Goal: Transaction & Acquisition: Purchase product/service

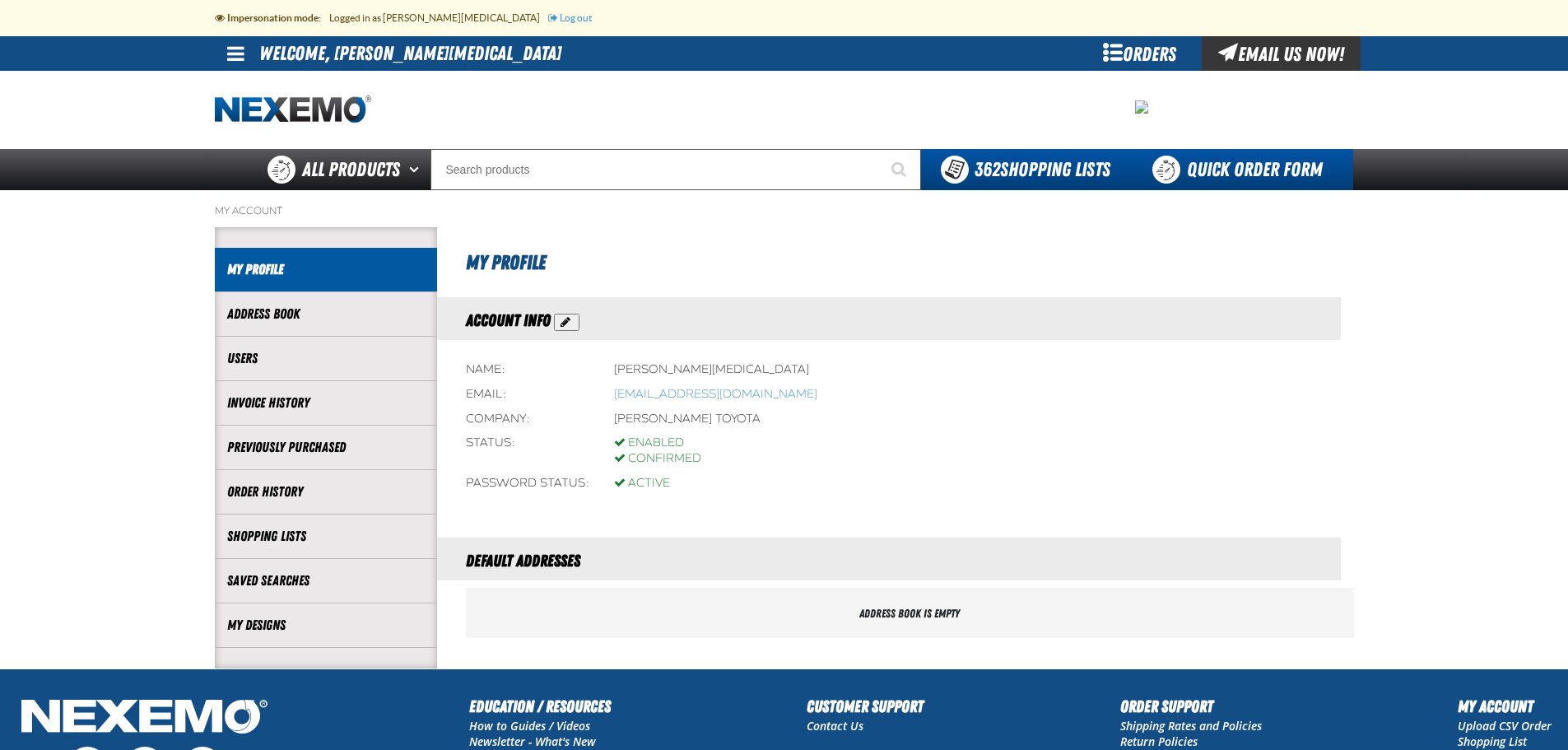
click at [1233, 172] on link "Quick Order Form" at bounding box center [1241, 170] width 223 height 41
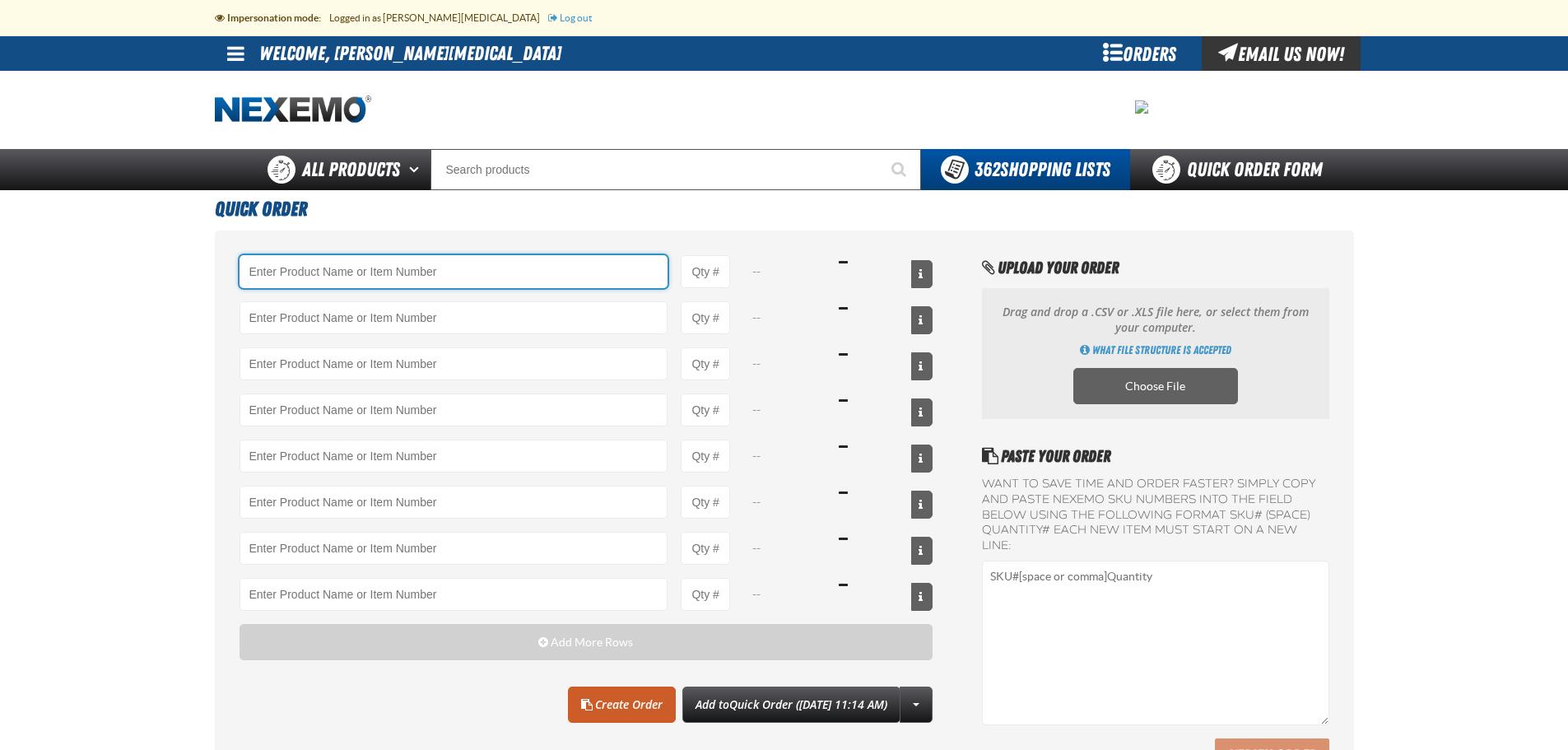
click at [460, 277] on input "Product" at bounding box center [454, 271] width 429 height 33
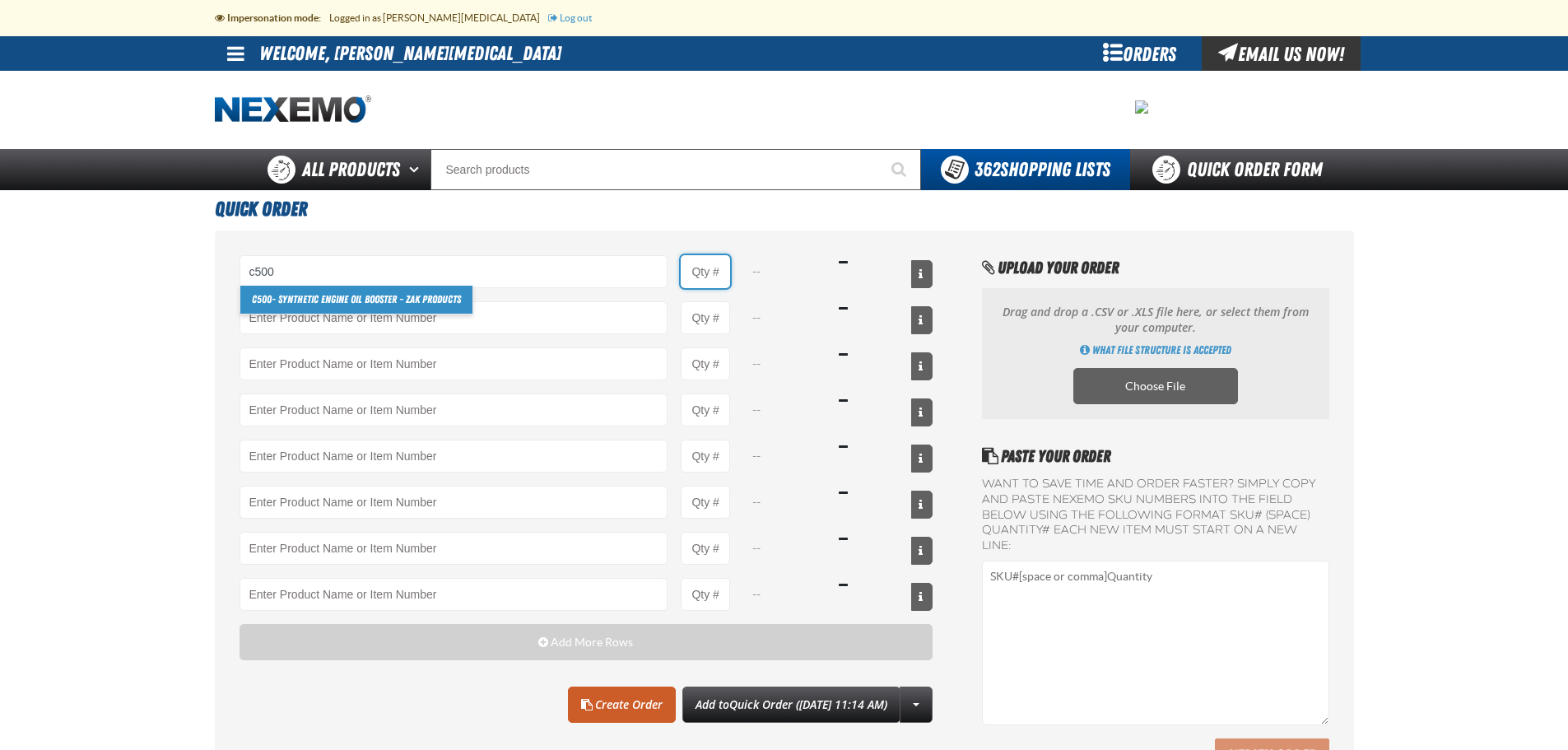
click at [707, 263] on input "Product Quantity" at bounding box center [705, 271] width 49 height 33
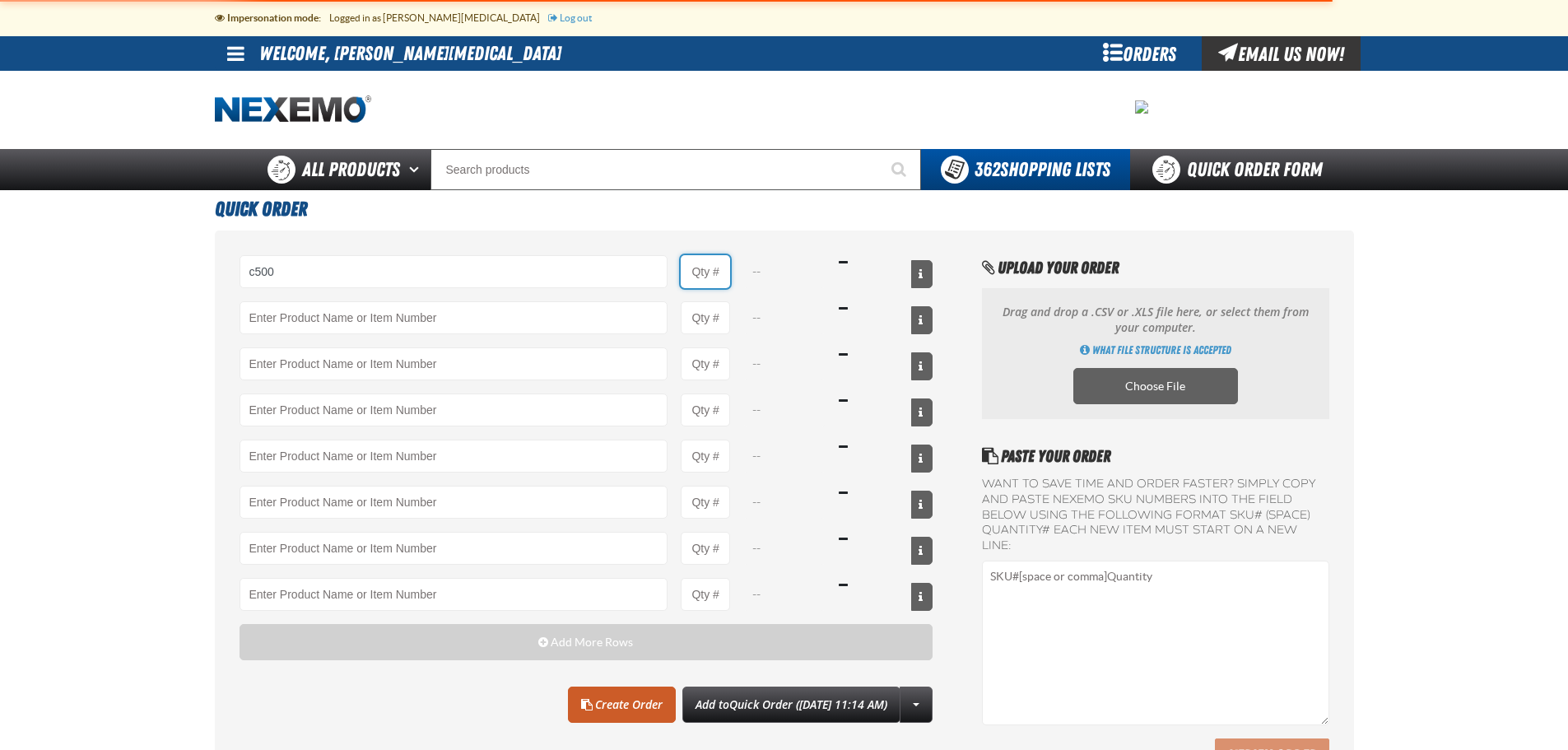
type input "C500 - Synthetic Engine Oil Booster - ZAK Products"
type input "1"
select select "bottle"
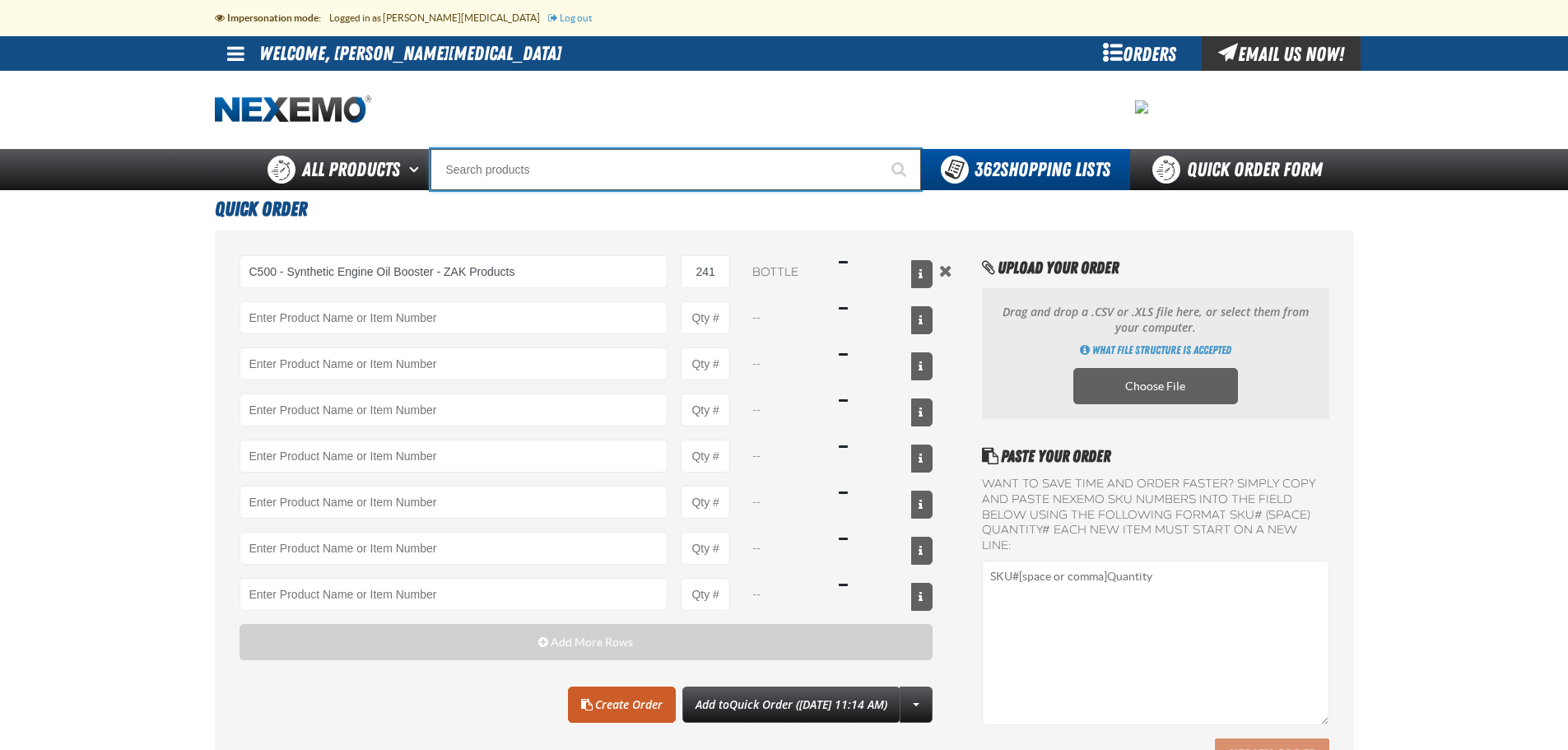
click at [781, 168] on input "Search" at bounding box center [675, 170] width 491 height 41
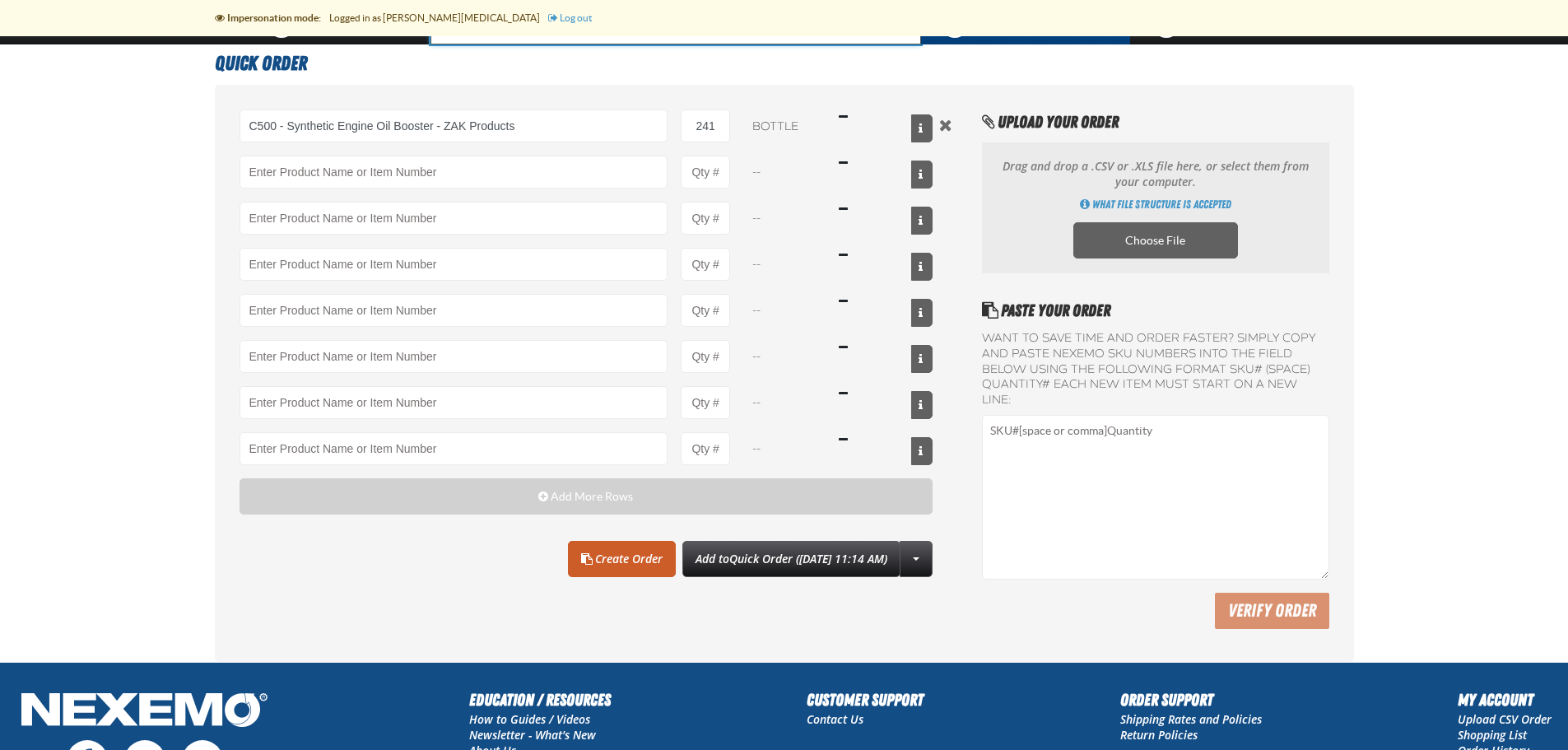
scroll to position [124, 0]
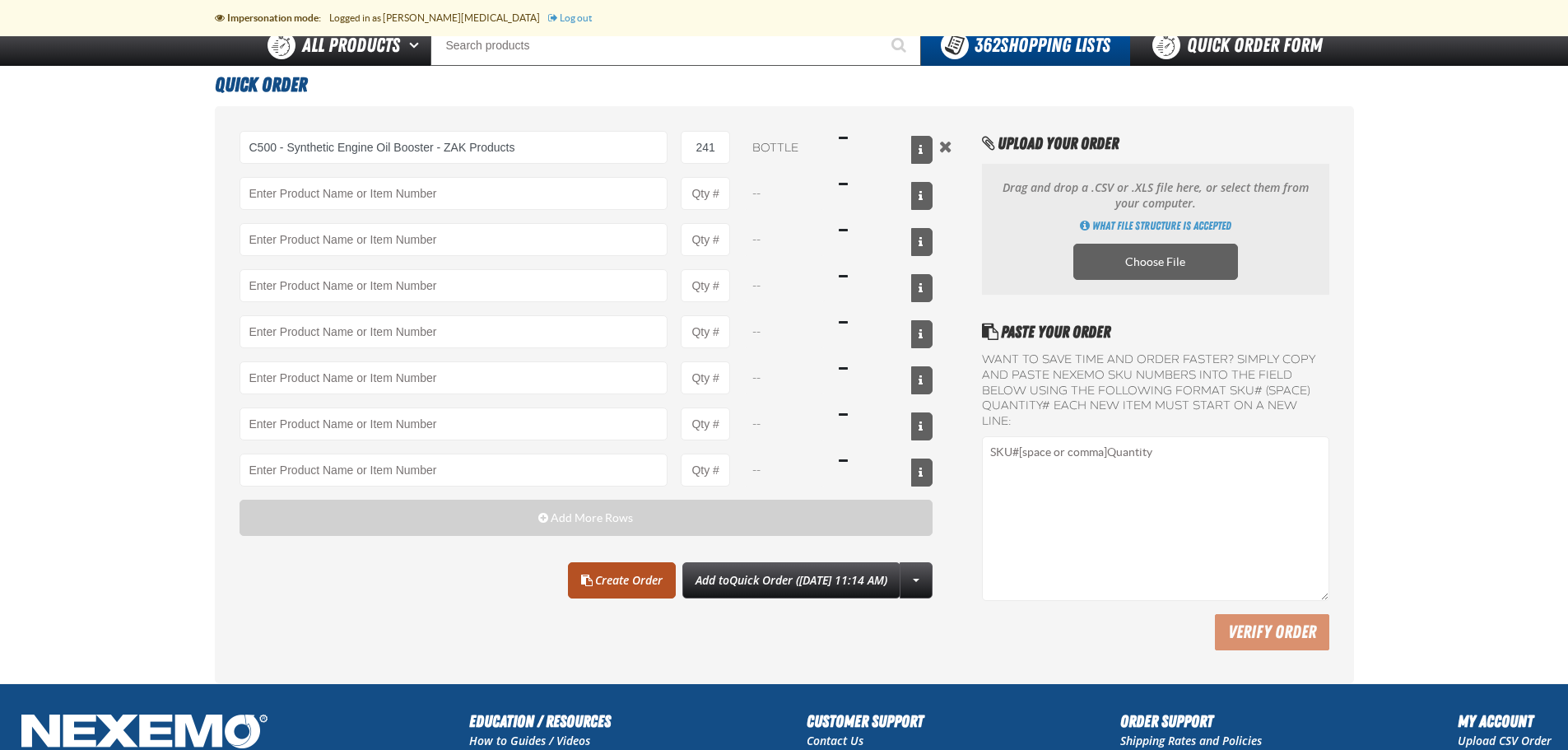
click at [607, 582] on link "Create Order" at bounding box center [622, 580] width 108 height 36
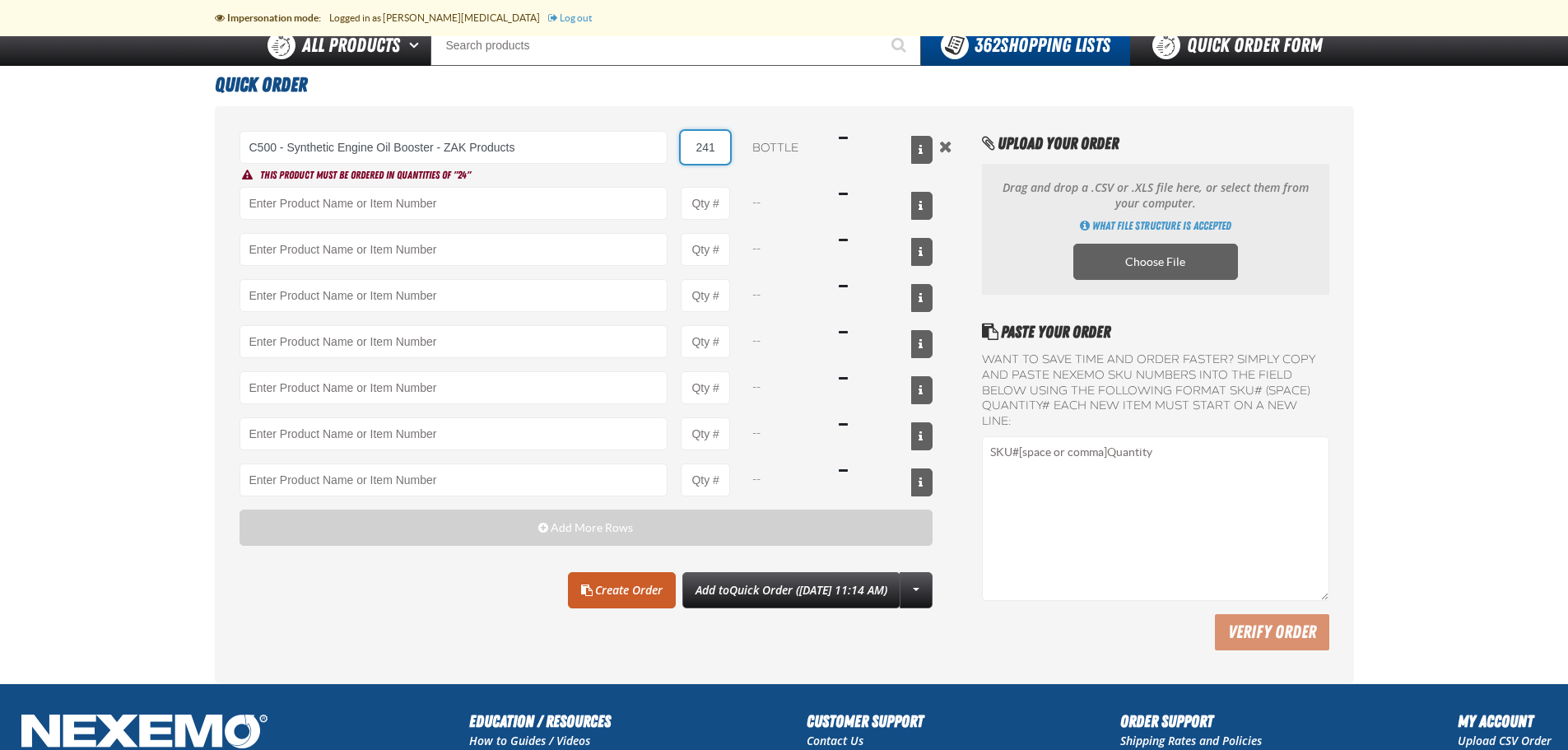
click at [724, 147] on input "241" at bounding box center [705, 146] width 49 height 33
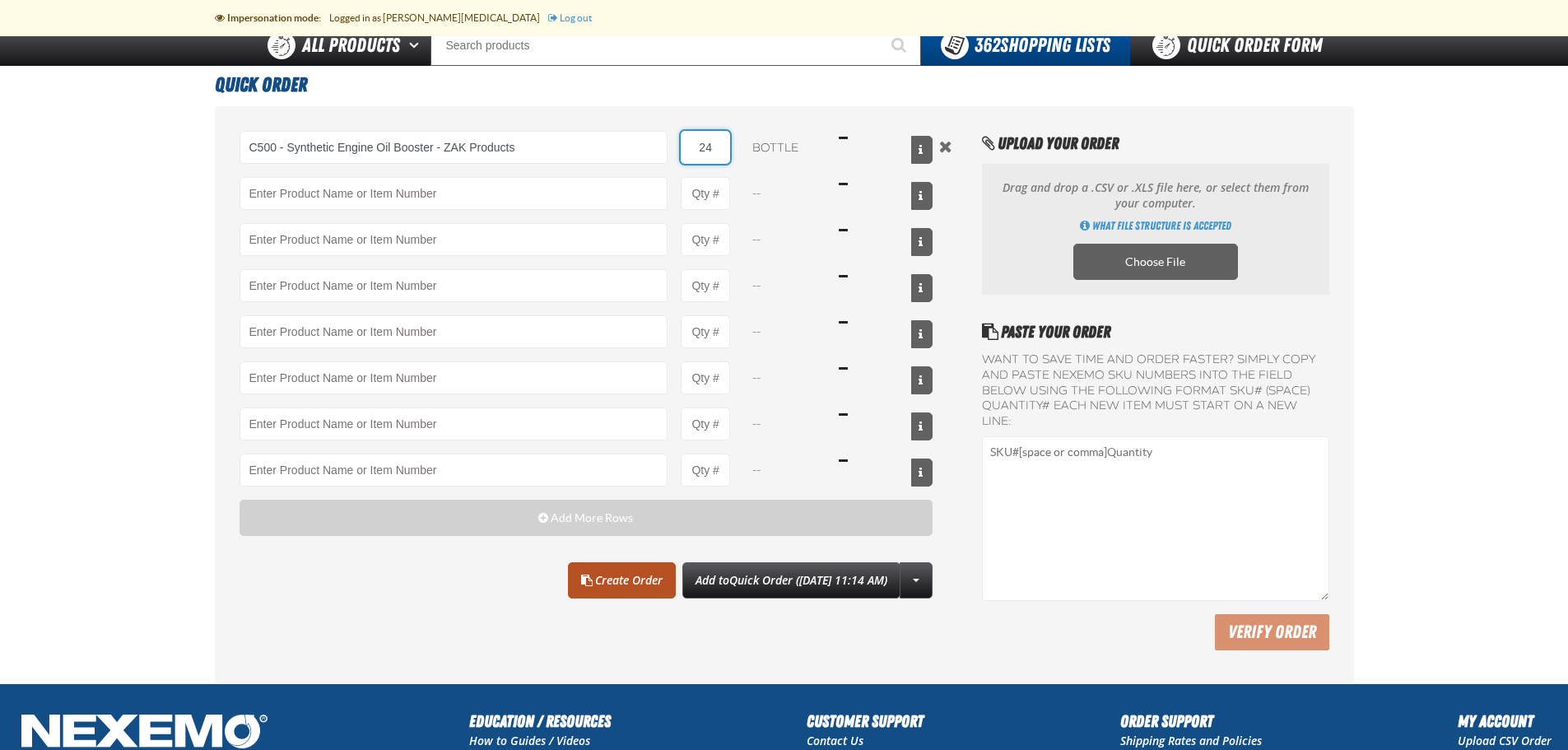
type input "24"
click at [596, 580] on link "Create Order" at bounding box center [622, 580] width 108 height 36
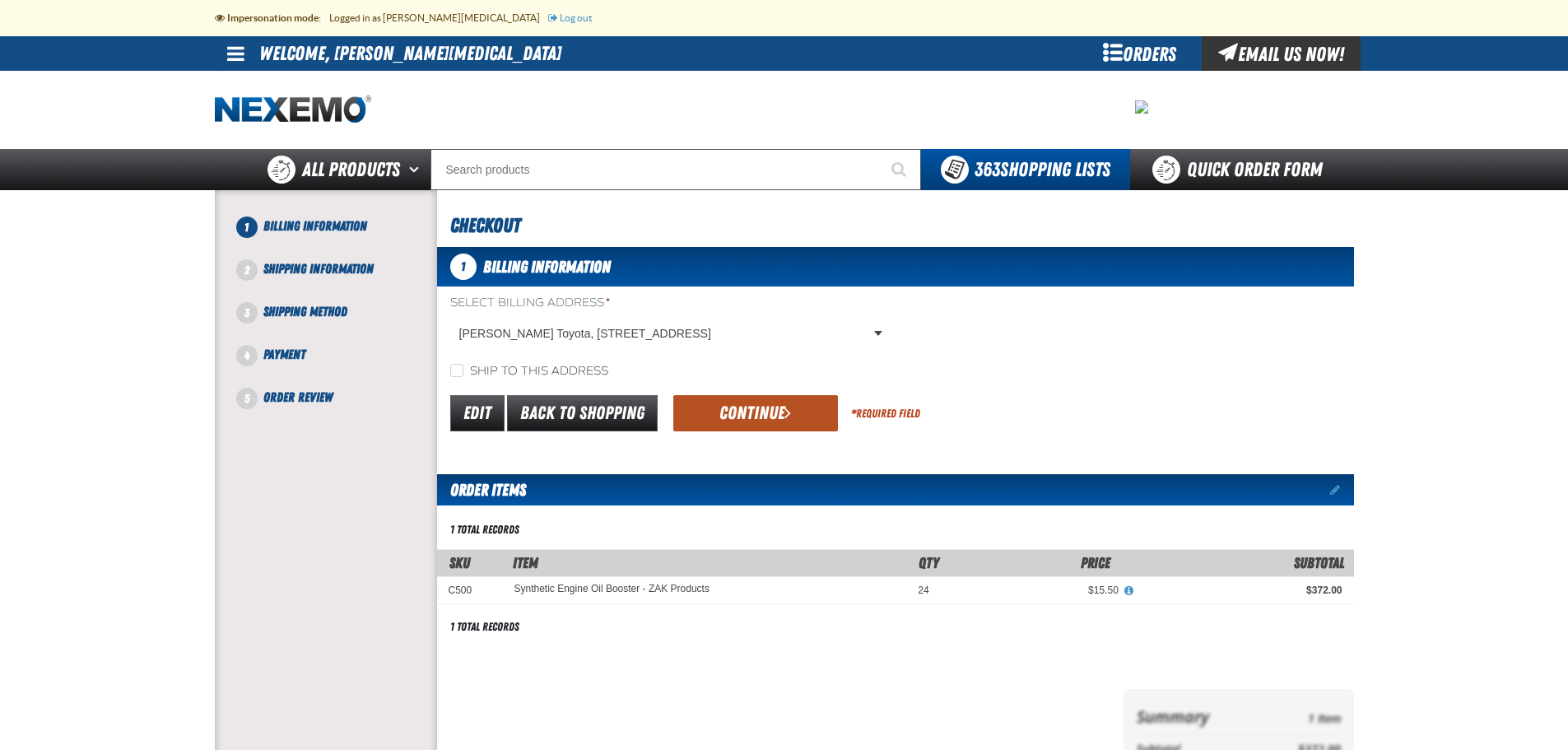
click at [781, 409] on button "Continue" at bounding box center [756, 413] width 165 height 36
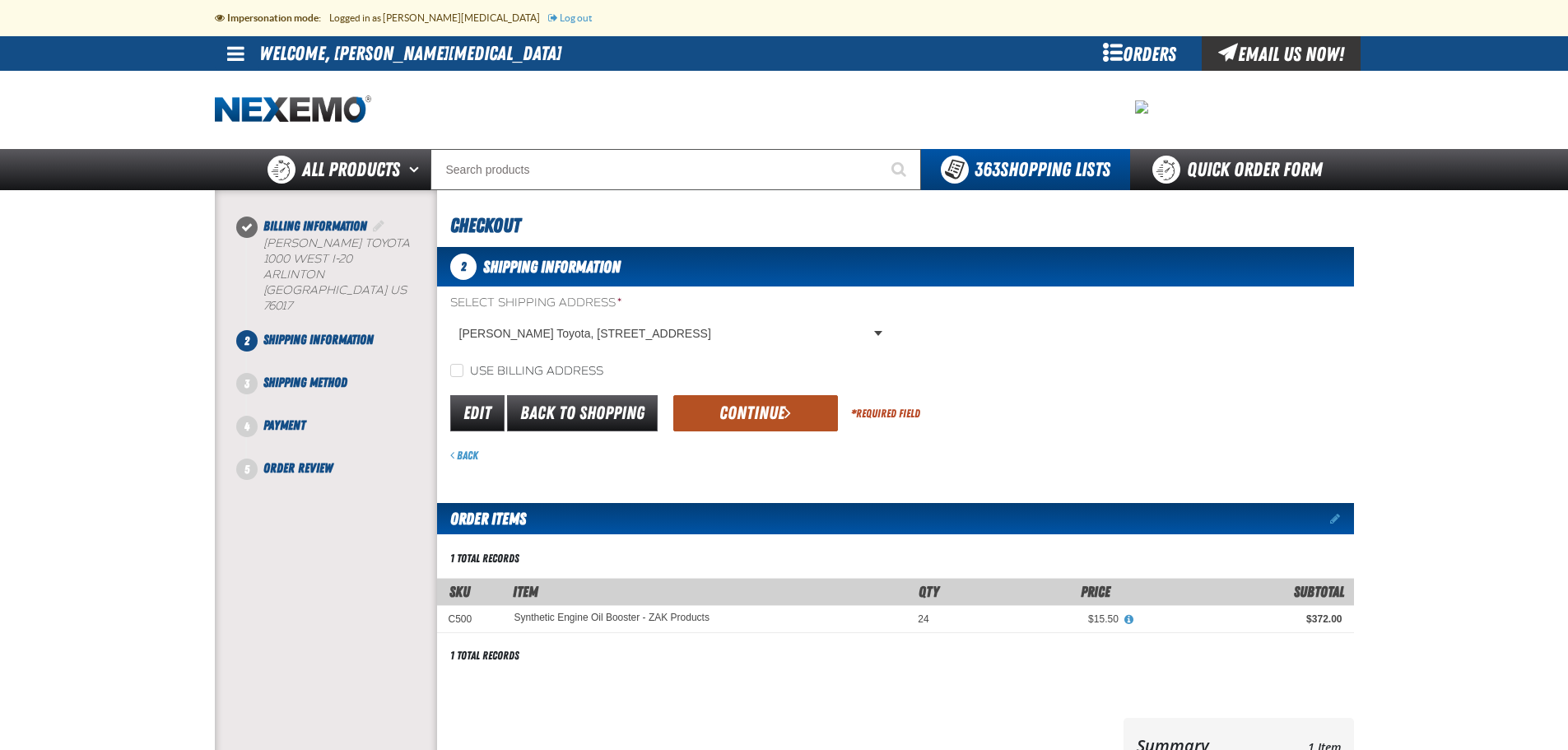
click at [781, 413] on button "Continue" at bounding box center [756, 413] width 165 height 36
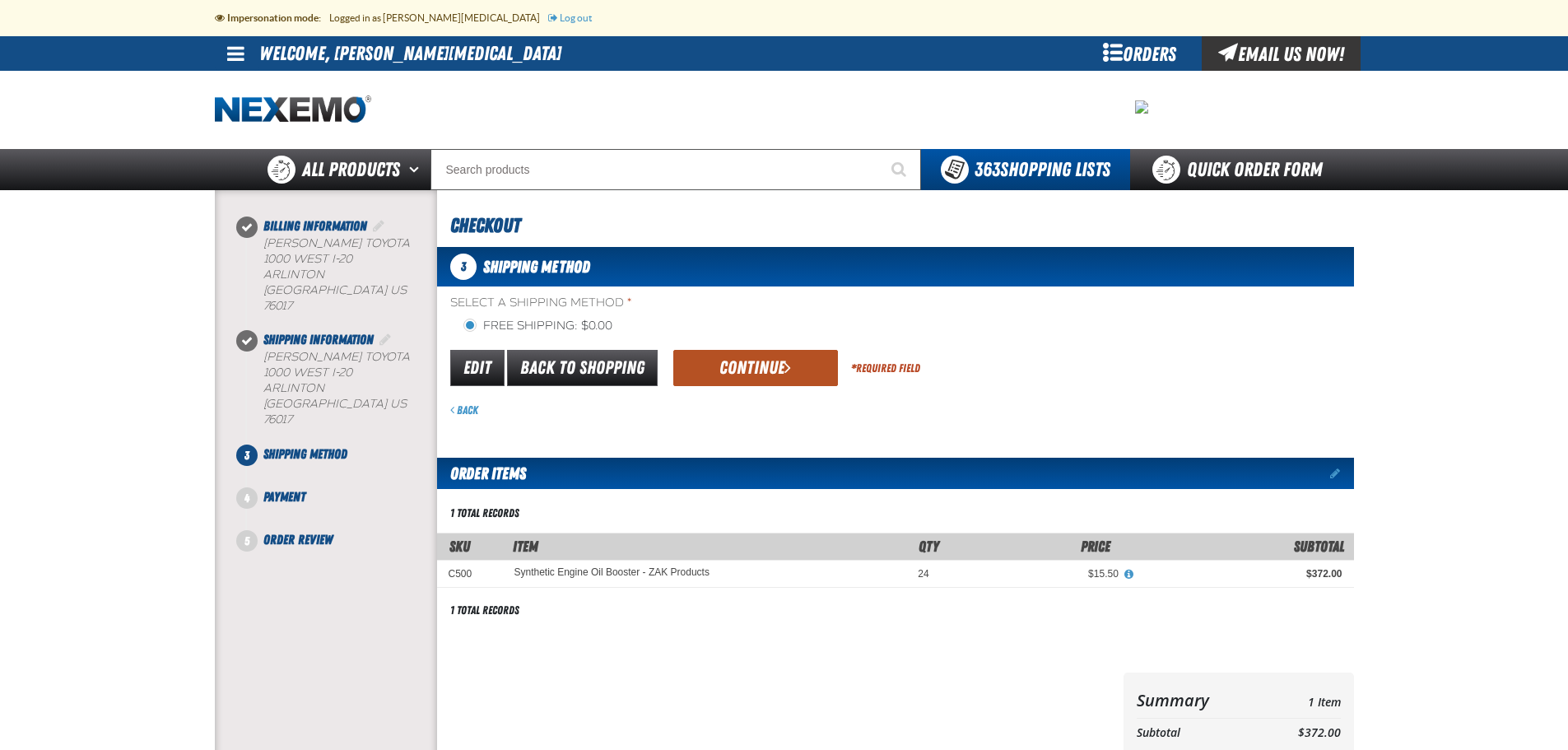
click at [756, 367] on button "Continue" at bounding box center [756, 367] width 165 height 36
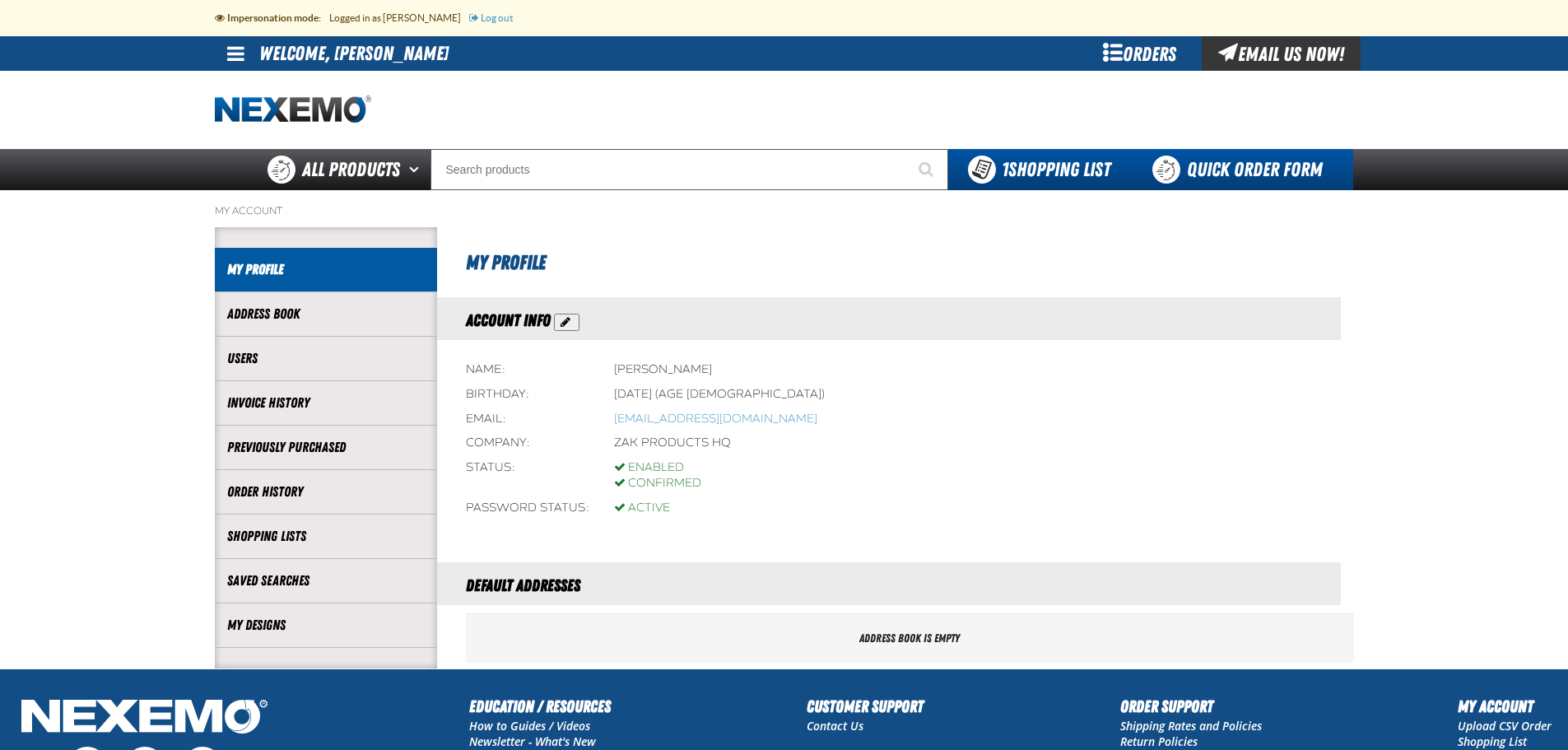
click at [1218, 166] on link "Quick Order Form" at bounding box center [1241, 170] width 223 height 41
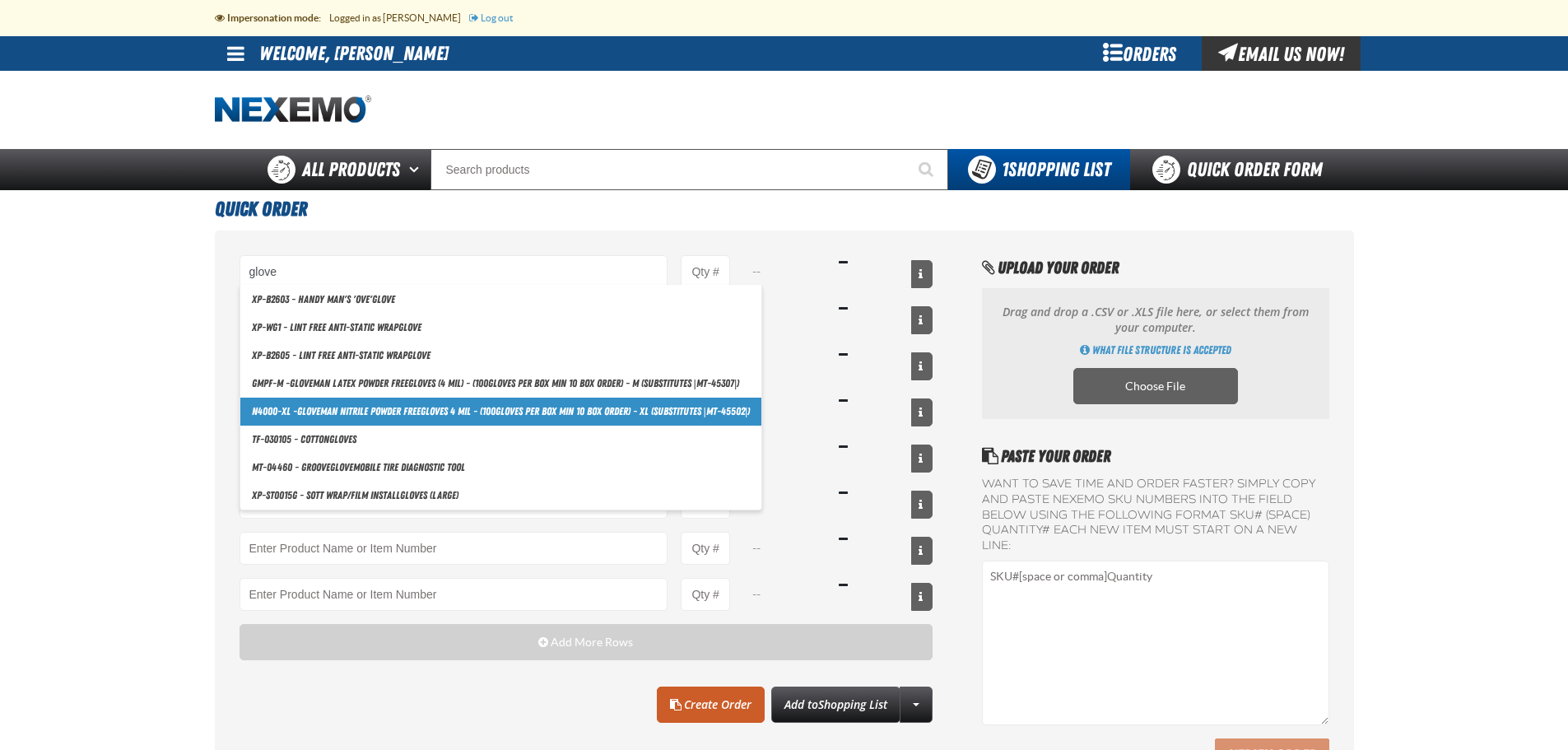
click at [443, 408] on strong "Glove" at bounding box center [431, 411] width 23 height 12
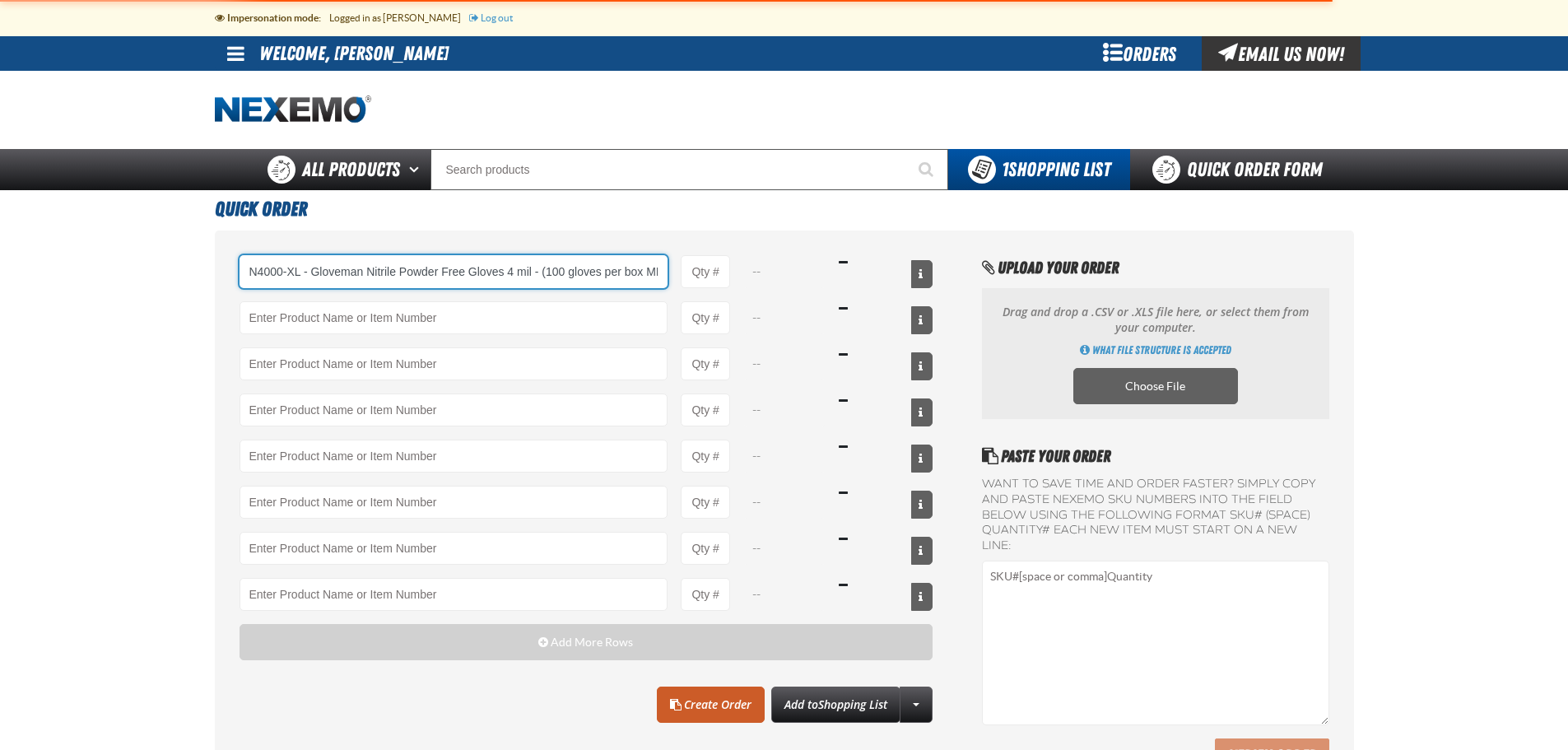
scroll to position [0, 105]
type input "N4000-XL - Gloveman Nitrile Powder Free Gloves 4 mil - (100 gloves per box MIN …"
type input "1"
select select "box"
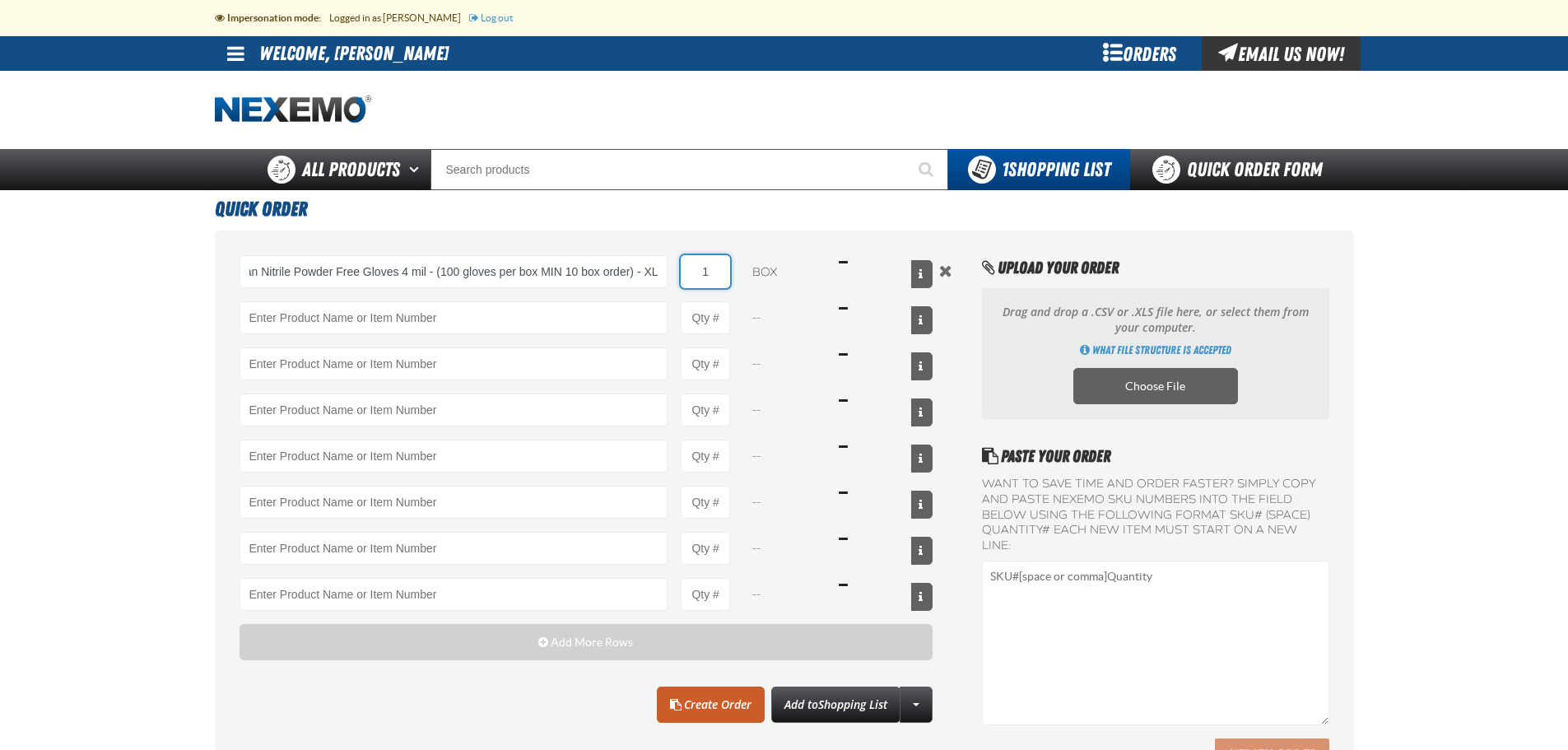
scroll to position [0, 0]
drag, startPoint x: 711, startPoint y: 277, endPoint x: 675, endPoint y: 272, distance: 36.3
click at [675, 272] on div "N4000-XL - Gloveman Nitrile Powder Free Gloves 4 mil - (100 gloves per box MIN …" at bounding box center [586, 271] width 694 height 33
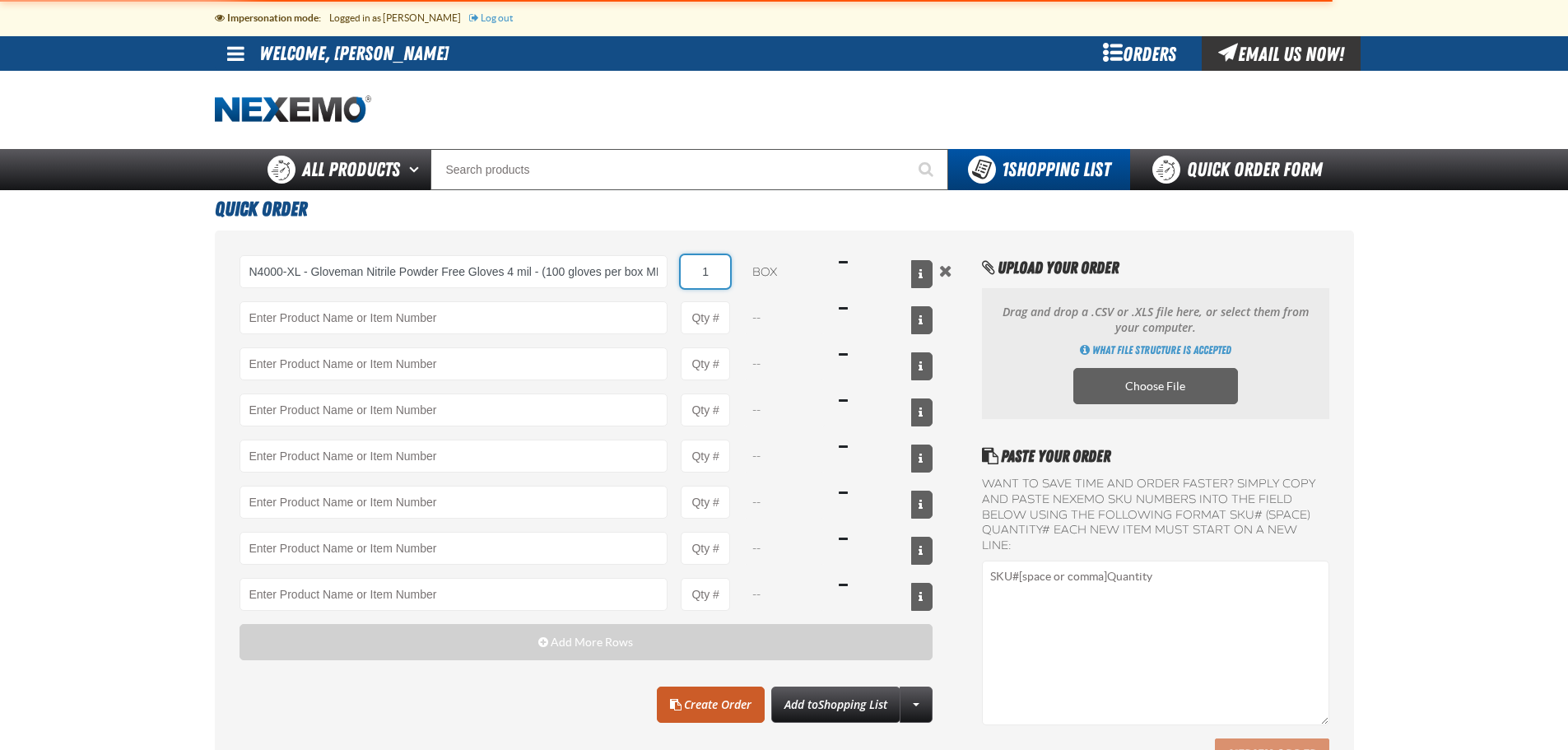
type input "N4000-XL - Gloveman Nitrile Powder Free Gloves 4 mil - (100 gloves per box MIN …"
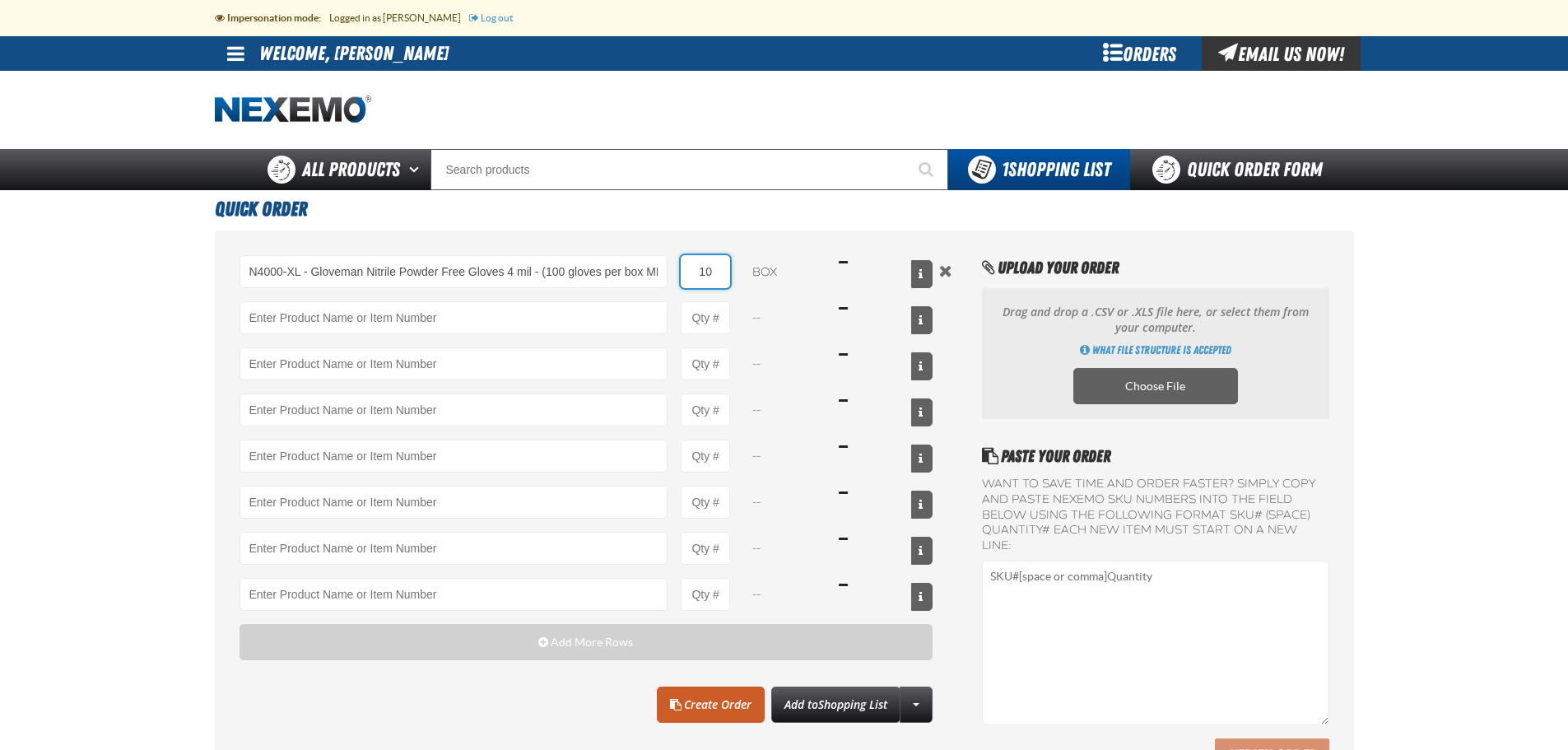
type input "10"
click at [720, 215] on h1 "Quick Order" at bounding box center [784, 207] width 1139 height 34
click at [724, 702] on link "Create Order" at bounding box center [711, 704] width 108 height 36
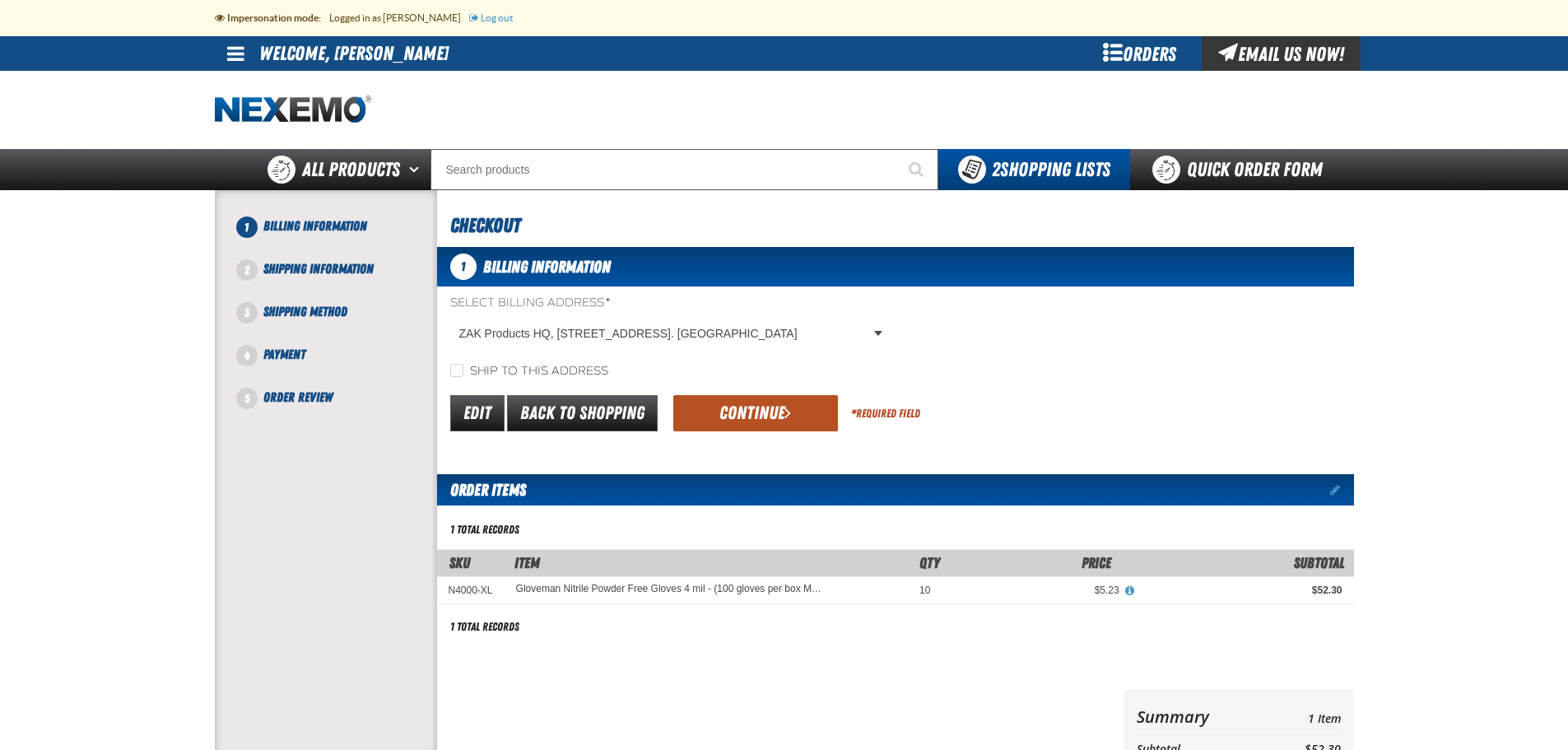
click at [746, 416] on button "Continue" at bounding box center [756, 413] width 165 height 36
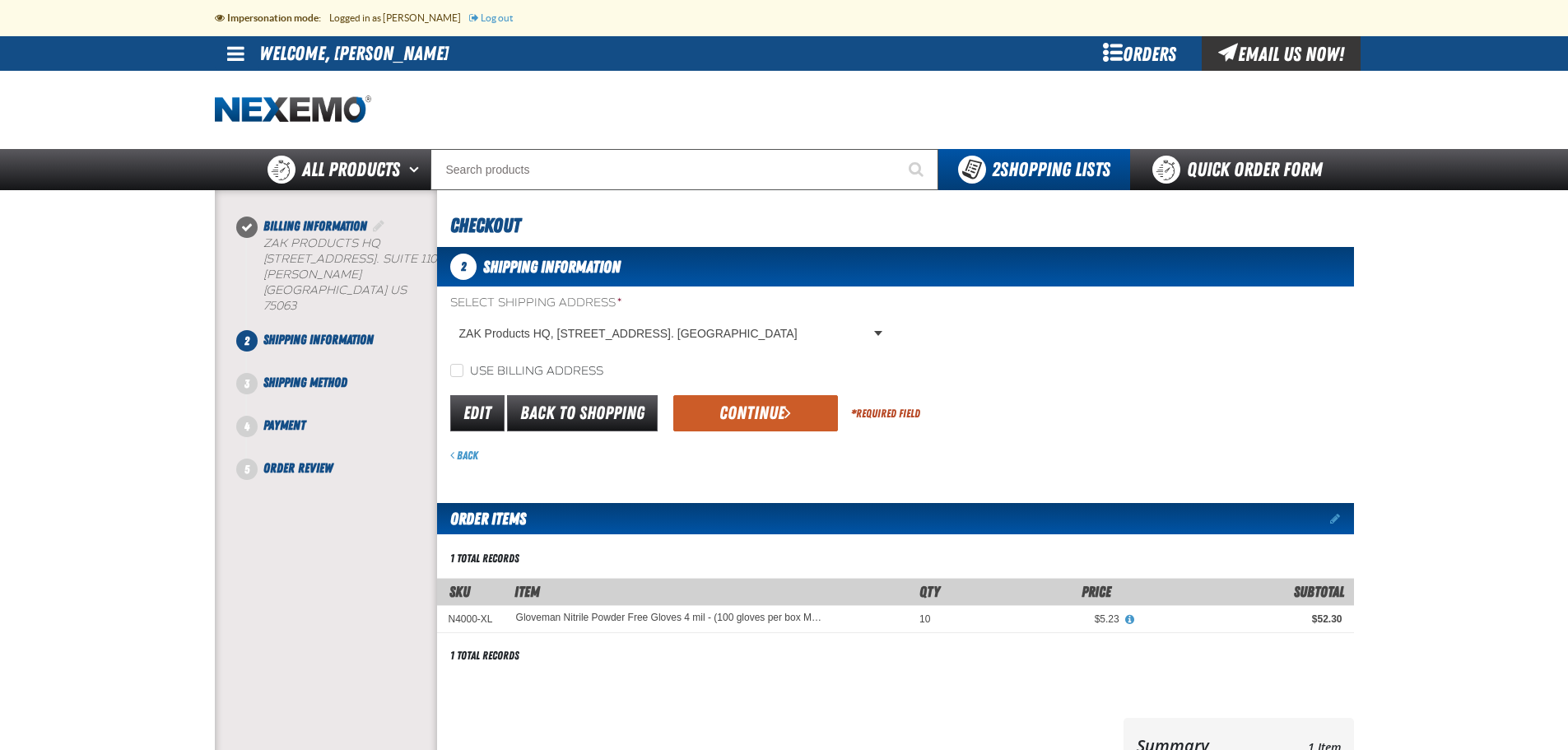
click at [745, 415] on button "Continue" at bounding box center [756, 413] width 165 height 36
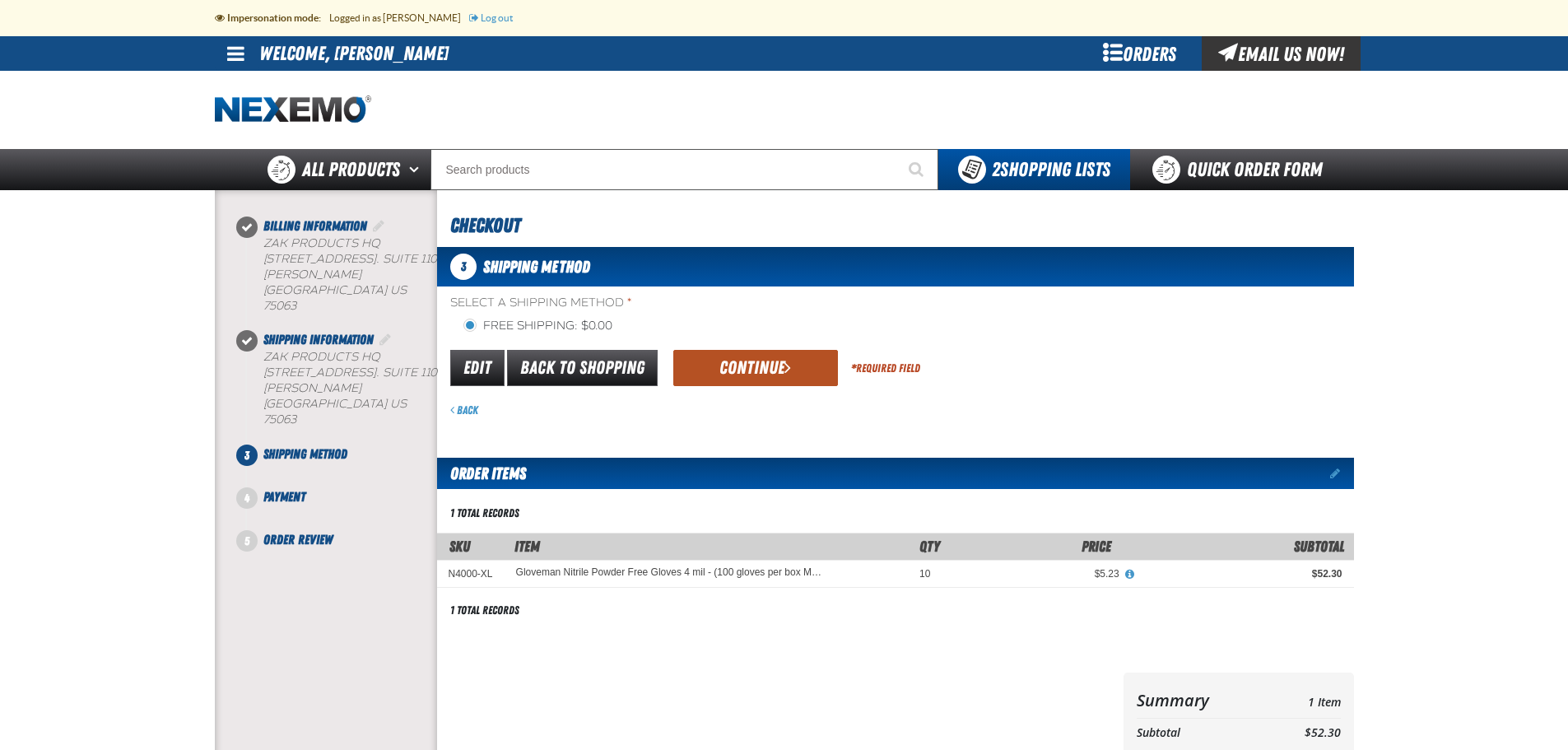
click at [744, 371] on button "Continue" at bounding box center [756, 367] width 165 height 36
